Goal: Find specific page/section: Find specific page/section

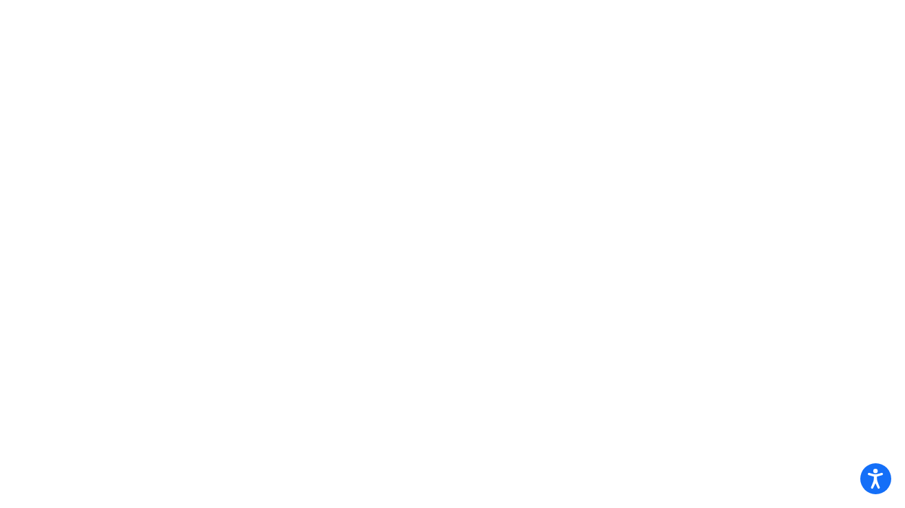
click at [248, 166] on mat-sidenav-content at bounding box center [452, 254] width 905 height 508
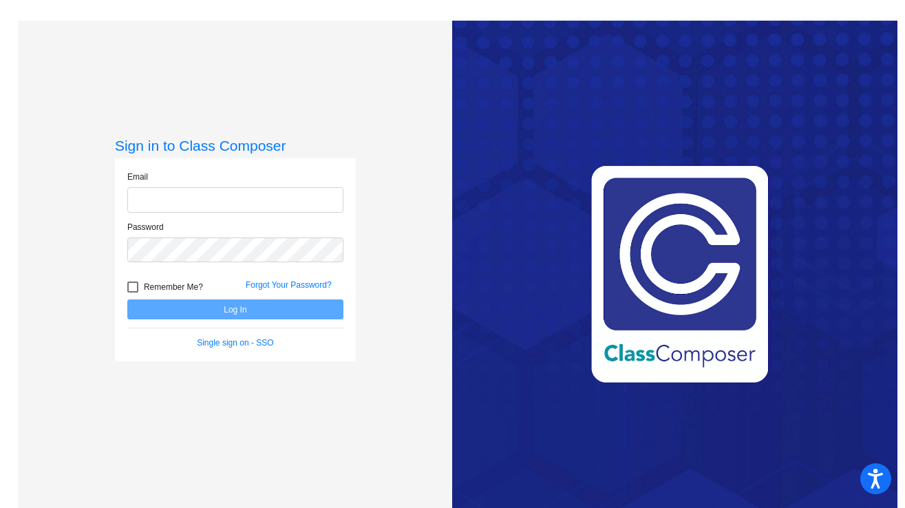
type input "[EMAIL_ADDRESS][DOMAIN_NAME]"
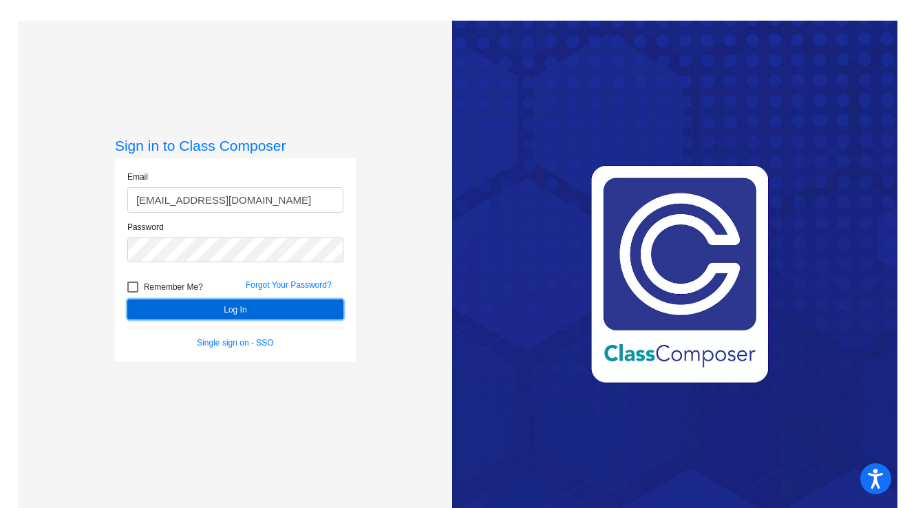
click at [177, 312] on button "Log In" at bounding box center [235, 309] width 216 height 20
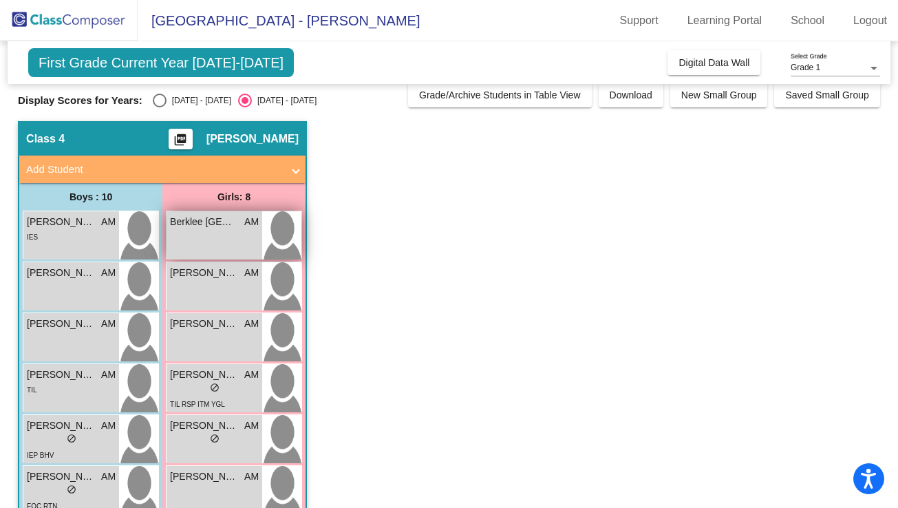
scroll to position [243, 0]
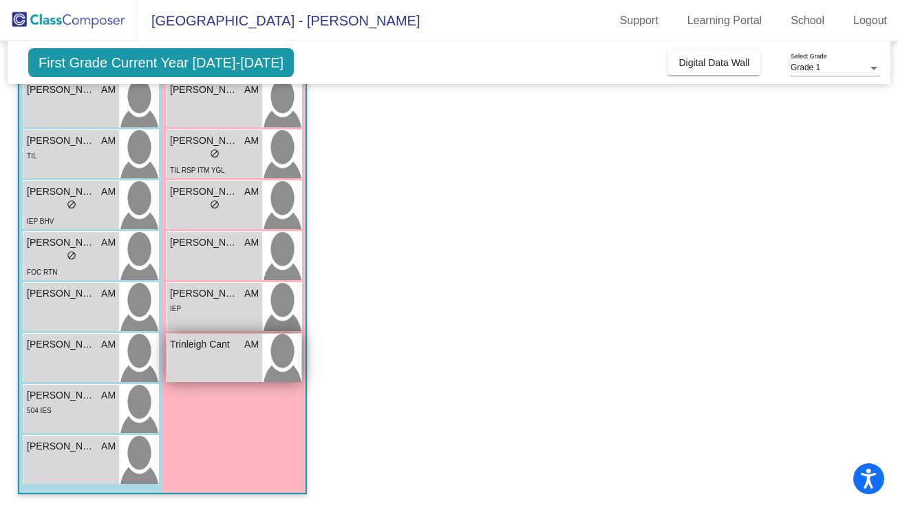
click at [214, 350] on span "Trinleigh Cant" at bounding box center [204, 344] width 69 height 14
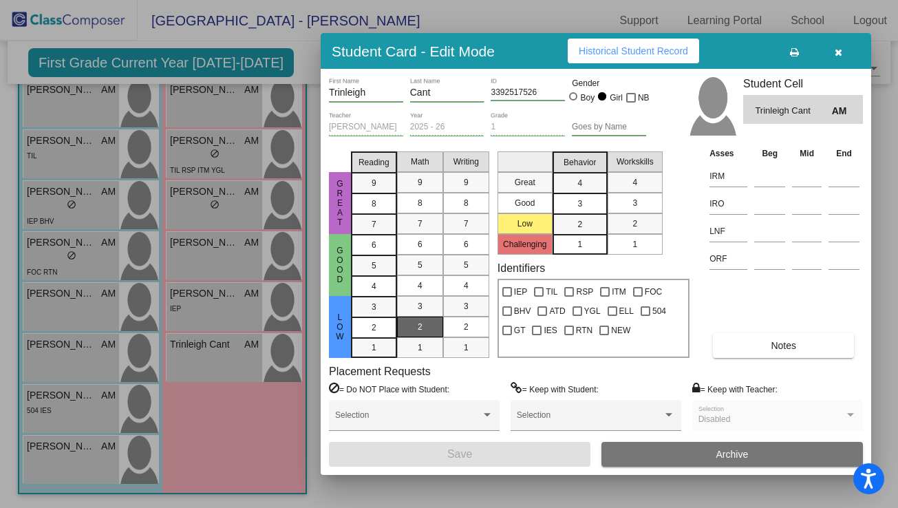
scroll to position [0, 0]
click at [839, 56] on icon "button" at bounding box center [838, 52] width 8 height 10
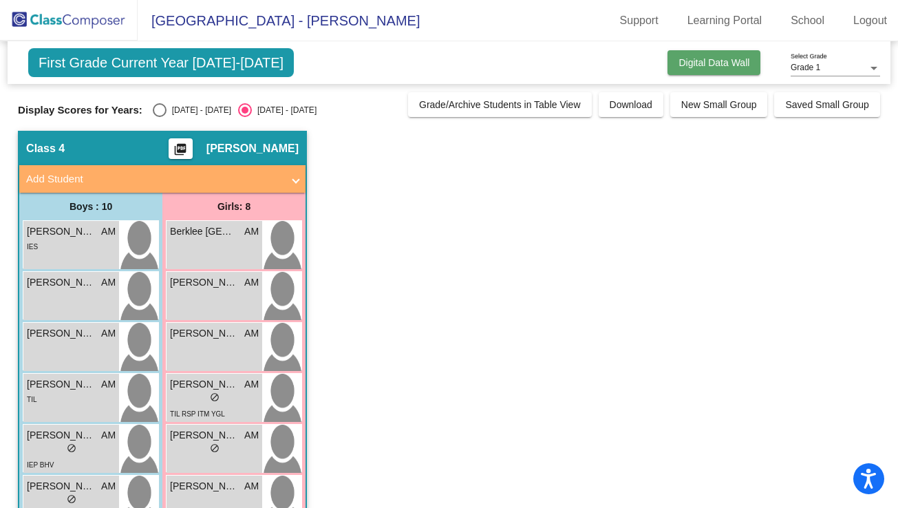
click at [691, 52] on button "Digital Data Wall" at bounding box center [713, 62] width 93 height 25
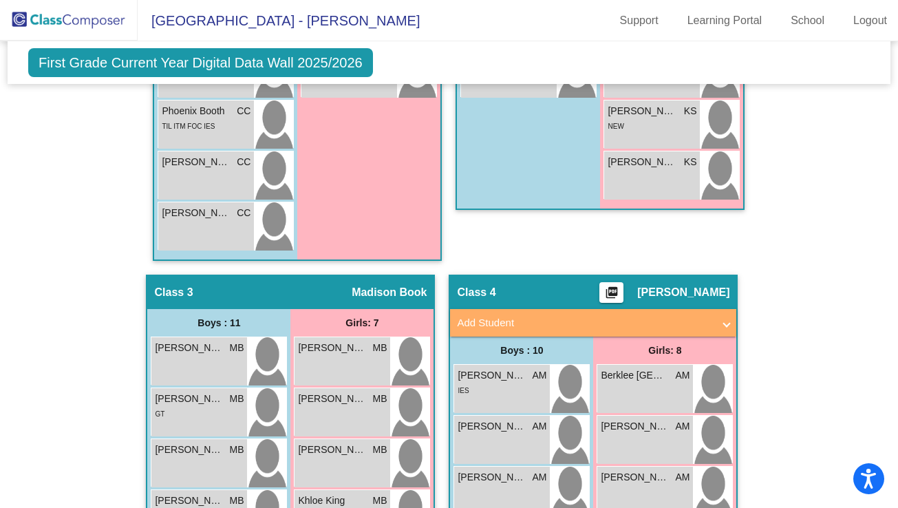
scroll to position [820, 0]
